Goal: Information Seeking & Learning: Find specific page/section

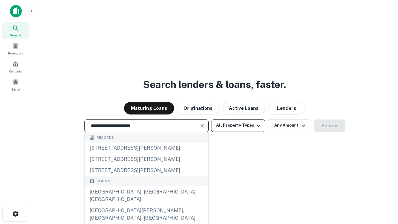
click at [146, 205] on div "[GEOGRAPHIC_DATA], [GEOGRAPHIC_DATA], [GEOGRAPHIC_DATA]" at bounding box center [147, 195] width 124 height 19
click at [238, 125] on button "All Property Types" at bounding box center [238, 125] width 54 height 12
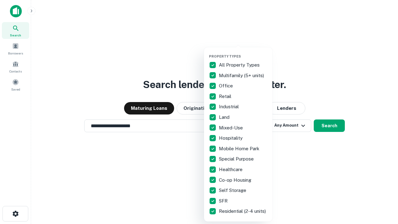
type input "**********"
click at [243, 52] on button "button" at bounding box center [243, 52] width 68 height 0
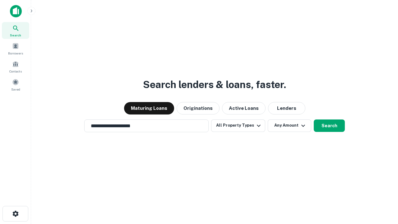
scroll to position [4, 75]
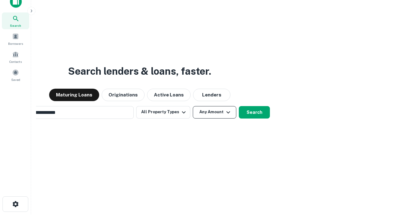
click at [193, 106] on button "Any Amount" at bounding box center [215, 112] width 44 height 12
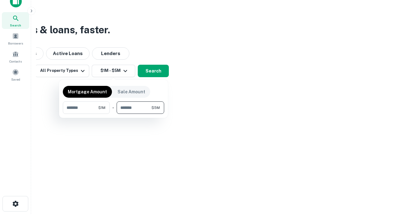
type input "*******"
click at [114, 114] on button "button" at bounding box center [113, 114] width 101 height 0
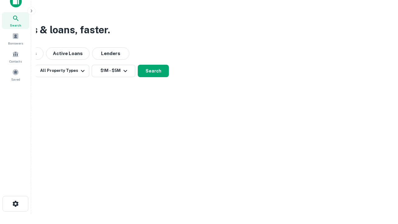
scroll to position [4, 115]
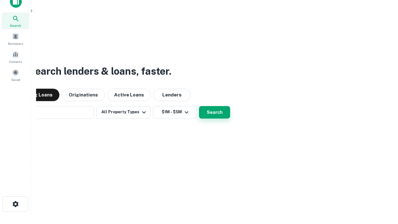
click at [199, 106] on button "Search" at bounding box center [214, 112] width 31 height 12
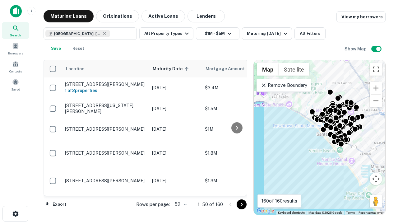
click at [180, 204] on body "Search Borrowers Contacts Saved Maturing Loans Originations Active Loans Lender…" at bounding box center [199, 112] width 398 height 224
click at [180, 189] on li "25" at bounding box center [180, 188] width 18 height 11
